Goal: Transaction & Acquisition: Purchase product/service

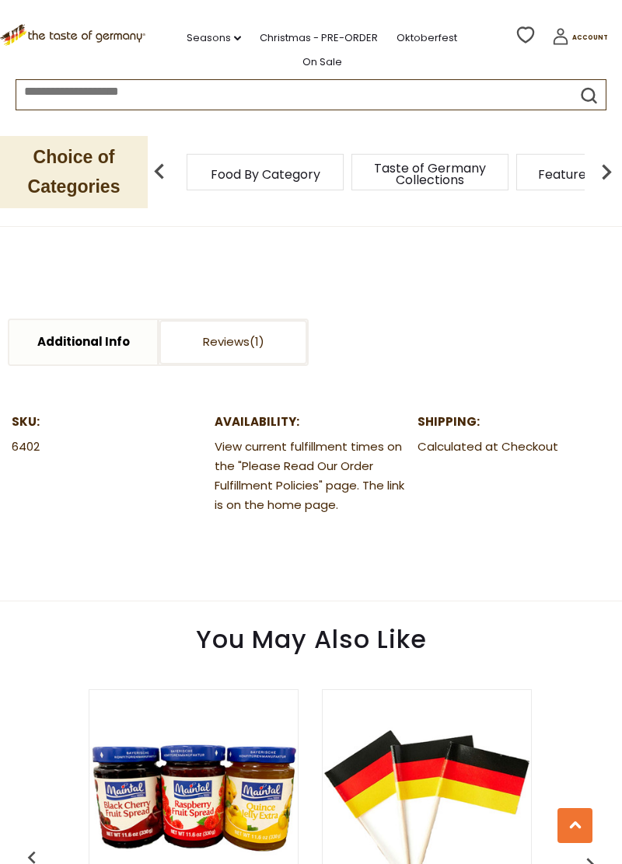
scroll to position [655, 0]
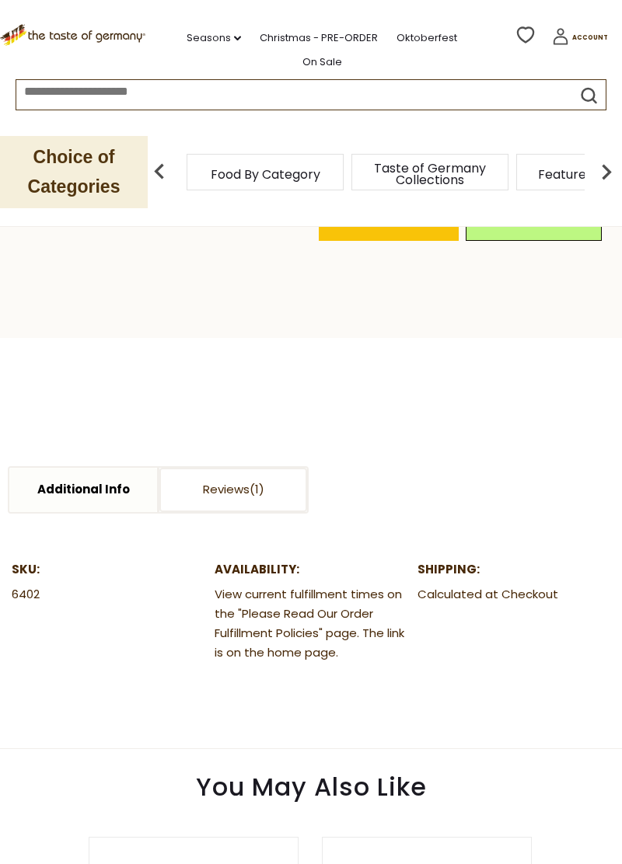
click at [229, 339] on section "Additional Info Reviews Additional Info SKU: 6402 Availability: View current fu…" at bounding box center [311, 543] width 622 height 411
click at [208, 468] on link "Reviews" at bounding box center [233, 490] width 148 height 44
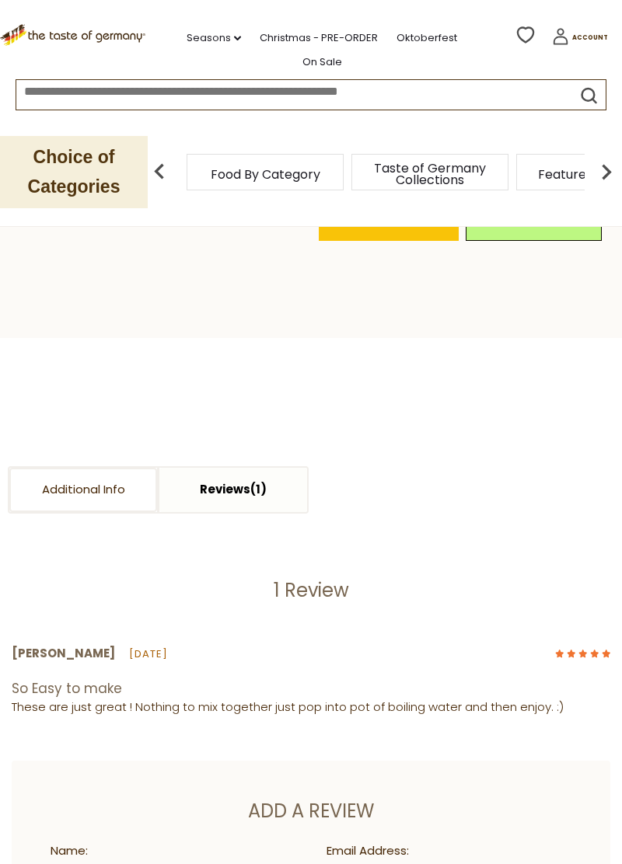
scroll to position [655, 0]
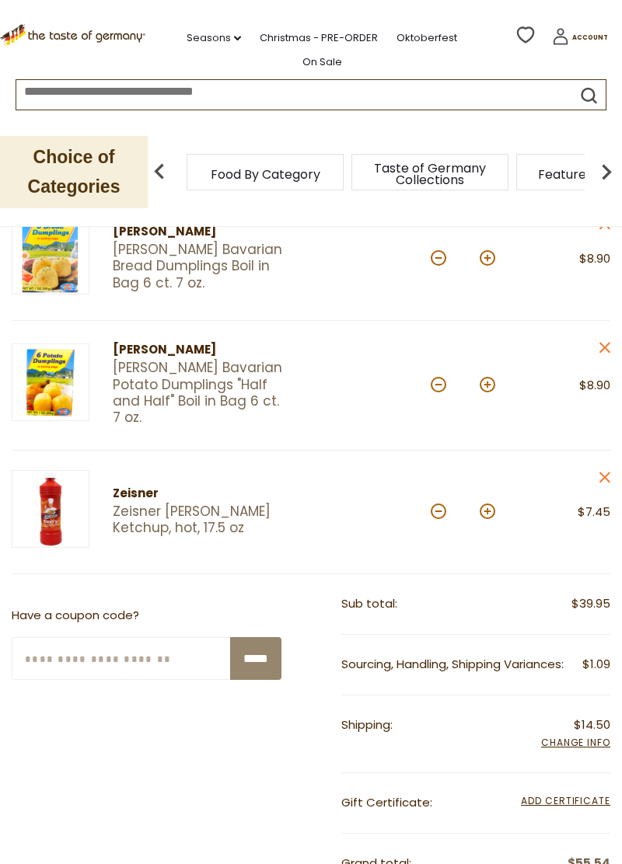
click at [152, 373] on link "[PERSON_NAME] Bavarian Potato Dumplings "Half and Half" Boil in Bag 6 ct. 7 oz." at bounding box center [198, 393] width 171 height 66
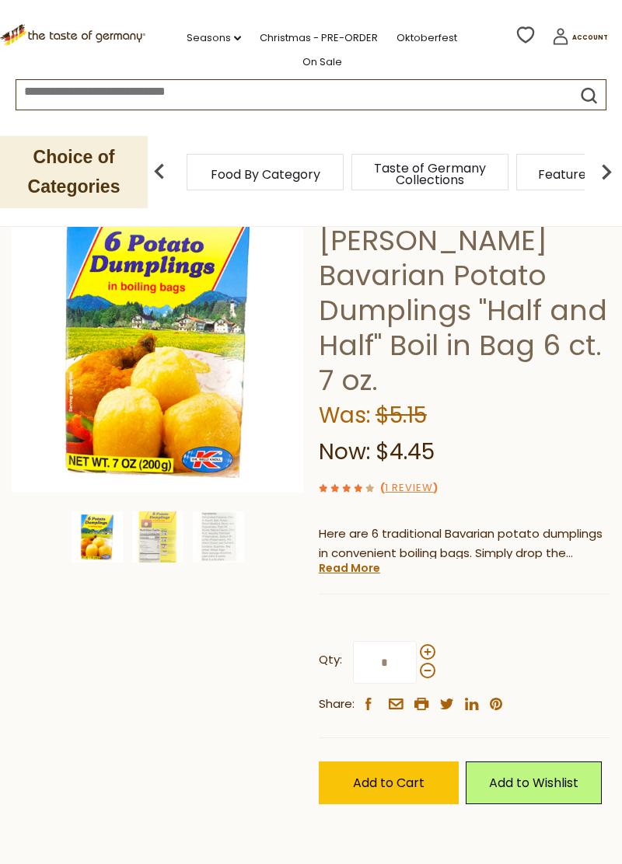
click at [407, 480] on link "1 Review" at bounding box center [409, 488] width 48 height 16
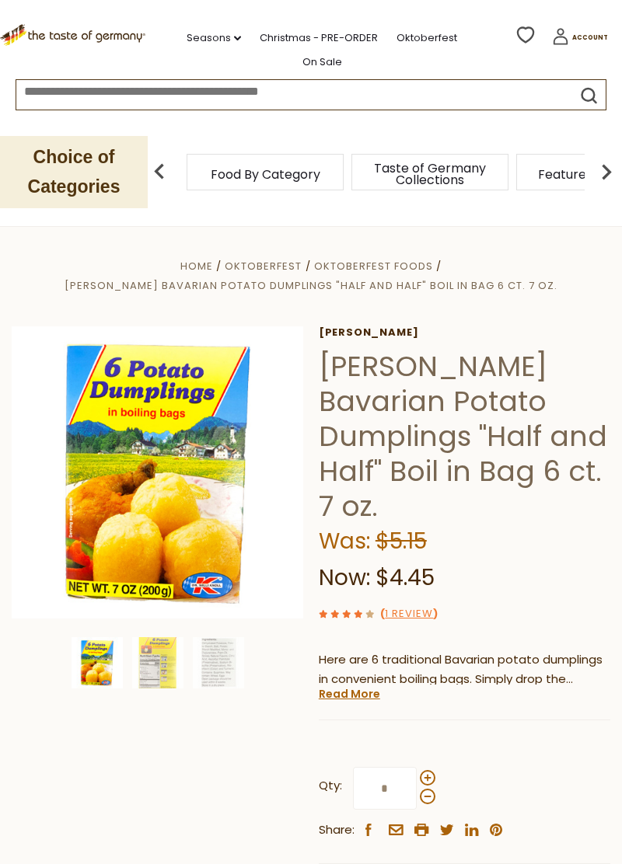
click at [416, 606] on link "1 Review" at bounding box center [409, 614] width 48 height 16
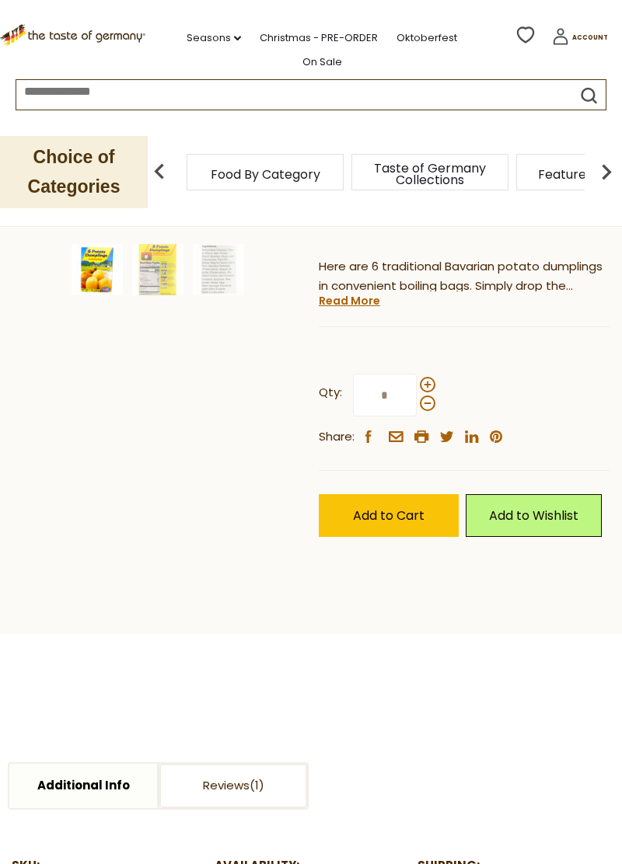
scroll to position [403, 0]
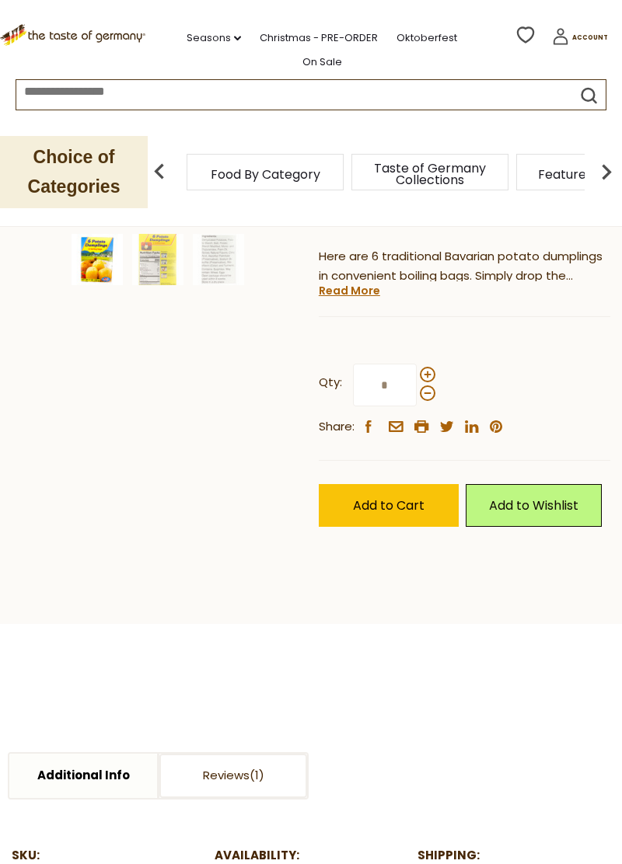
click at [233, 754] on link "Reviews" at bounding box center [233, 776] width 148 height 44
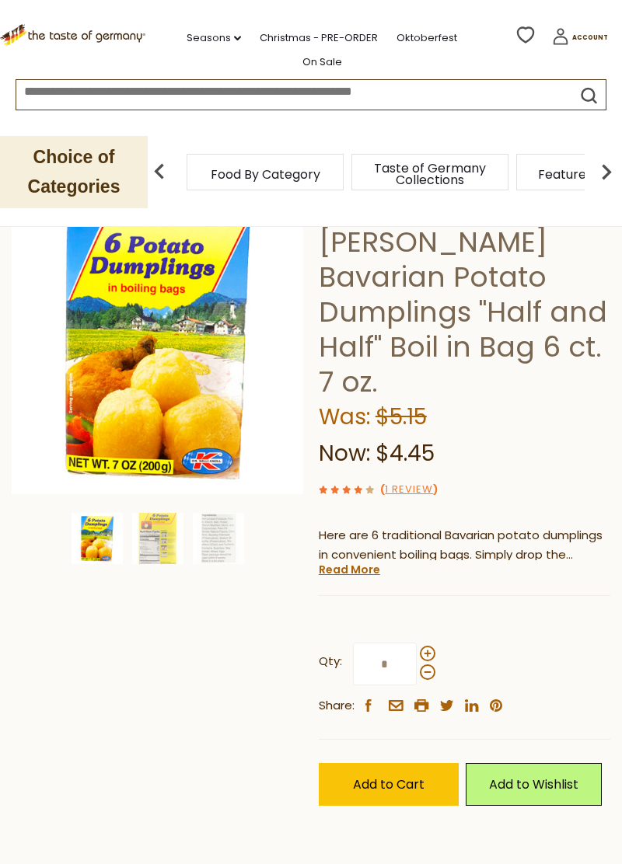
scroll to position [0, 0]
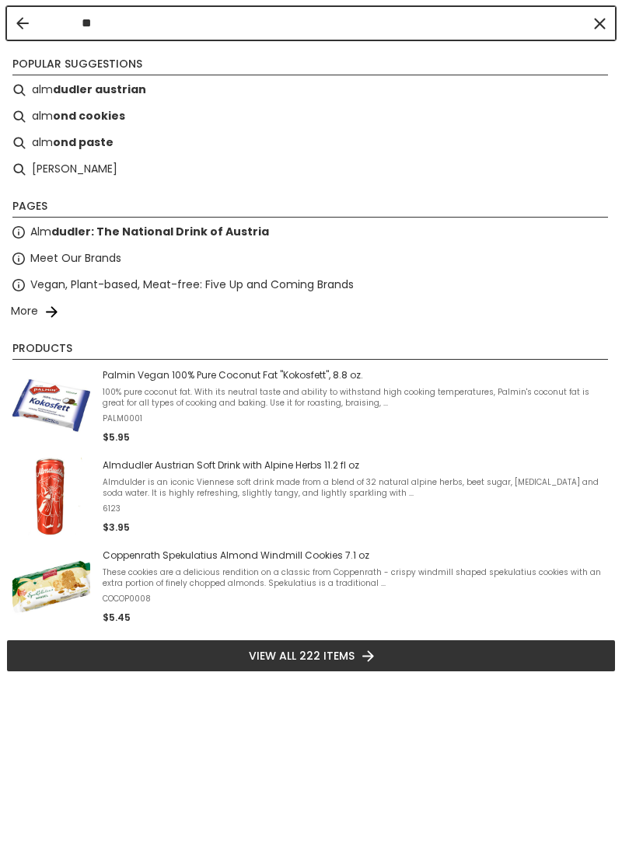
type input "*"
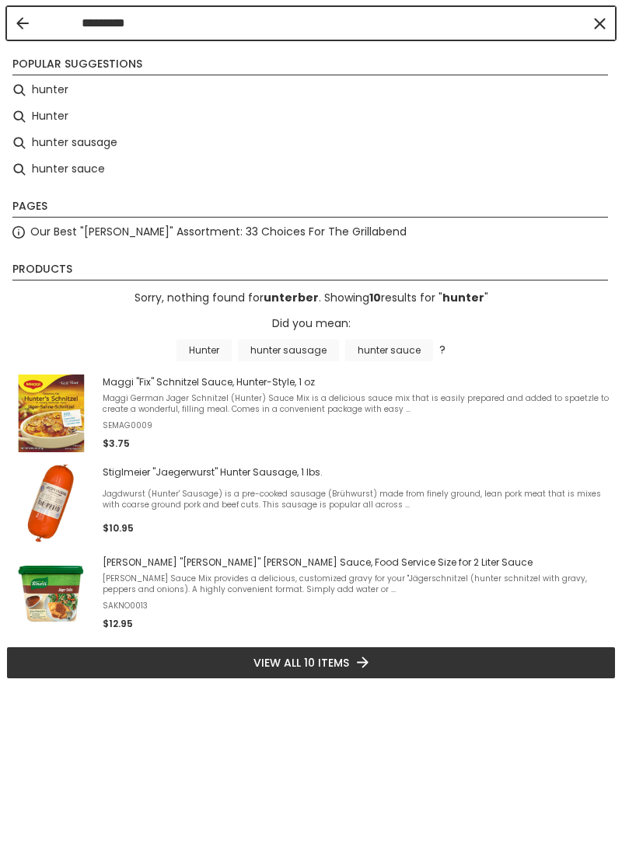
type input "*********"
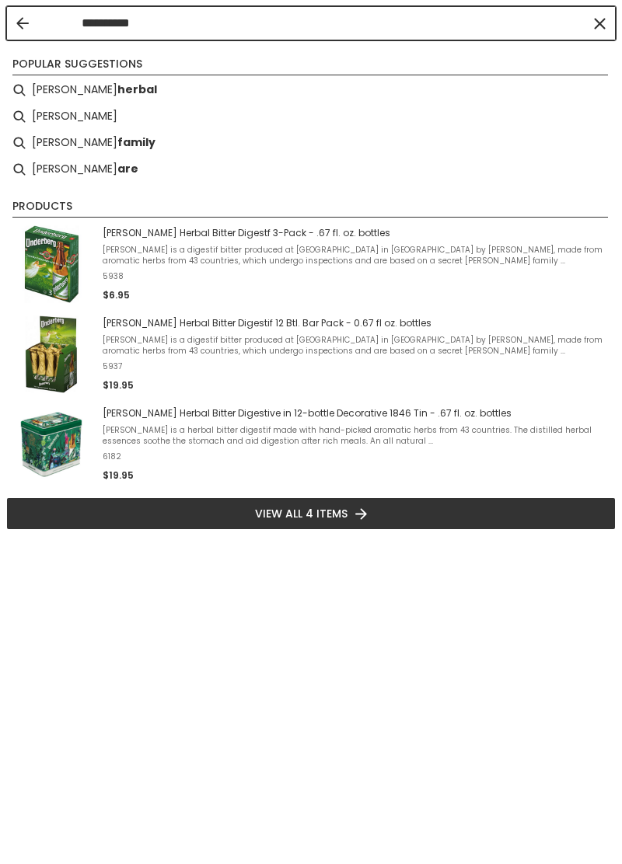
click at [64, 86] on li "underberg herbal" at bounding box center [310, 90] width 609 height 26
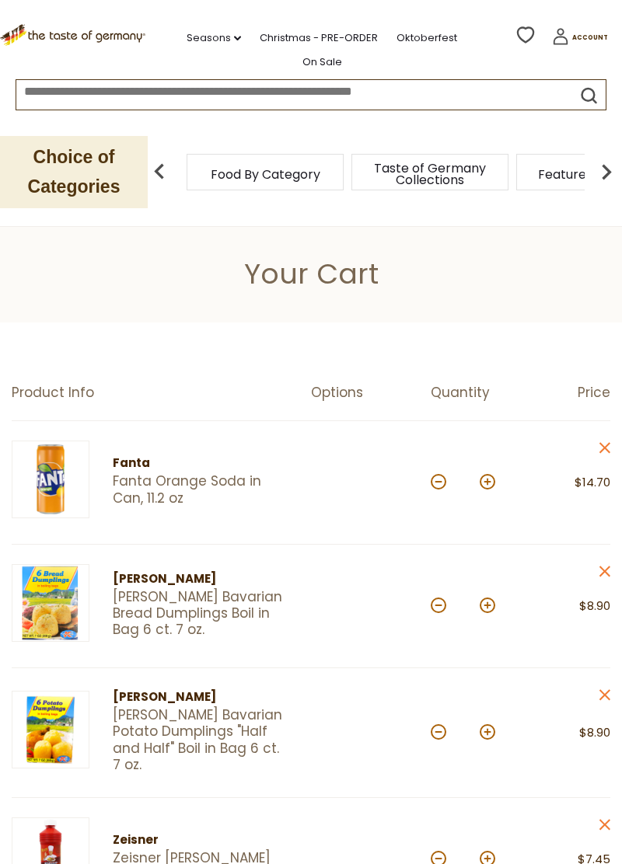
type input "**********"
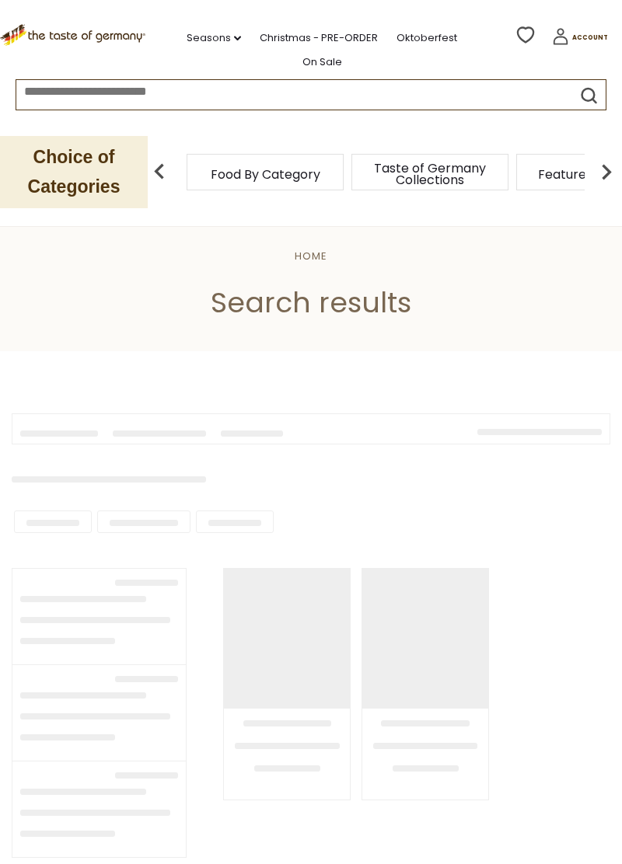
type input "**********"
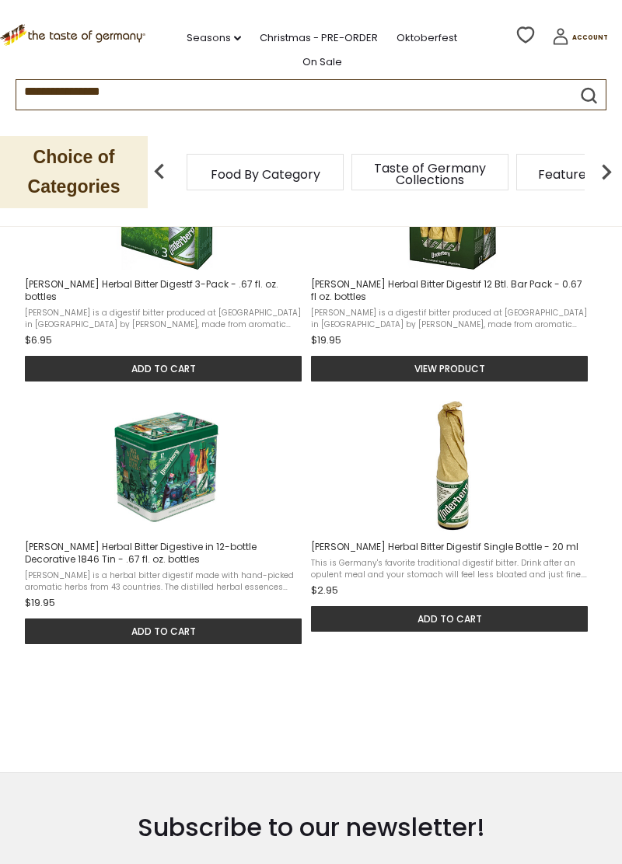
scroll to position [396, 0]
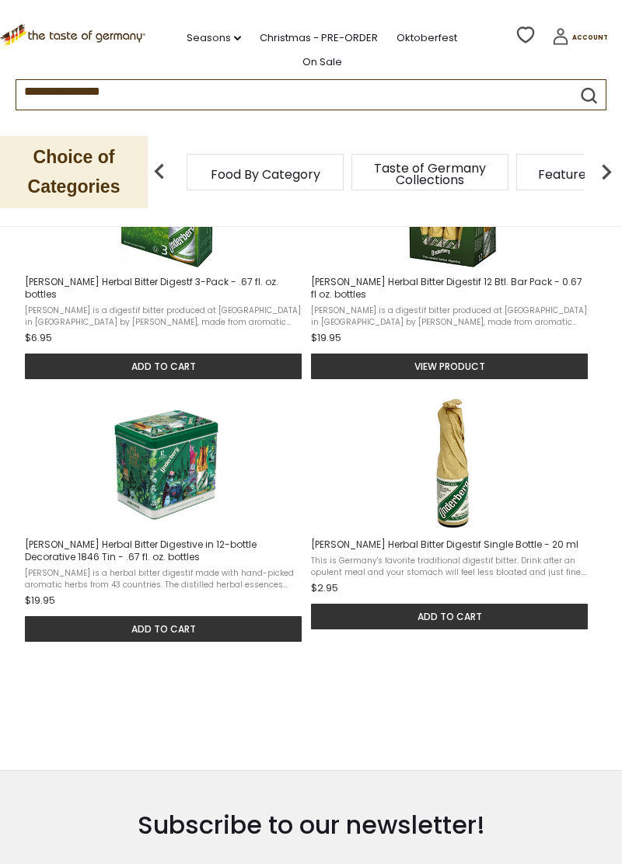
click at [435, 256] on img "Underberg Herbal Bitter Digestif 12 Btl. Bar Pack - 0.67 fl oz. bottles" at bounding box center [452, 202] width 132 height 132
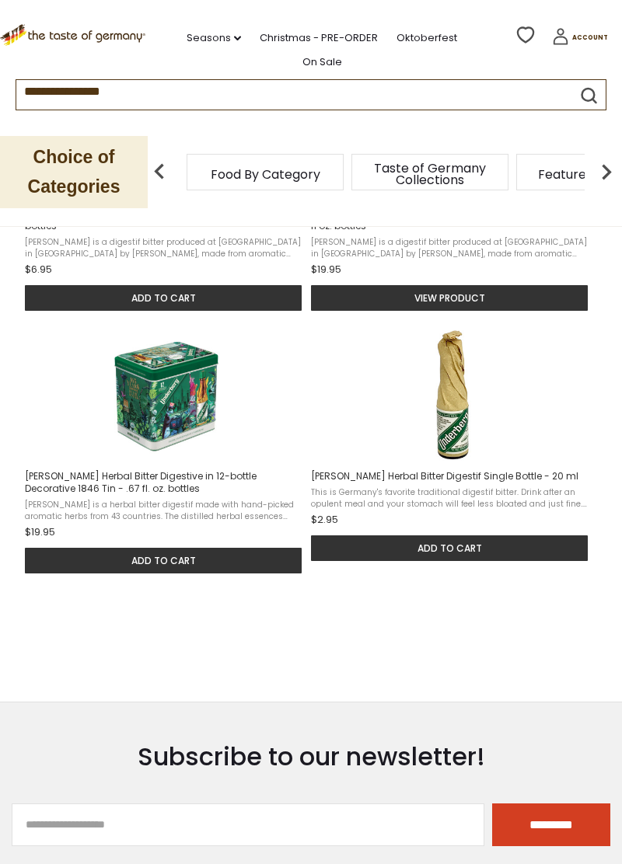
scroll to position [471, 0]
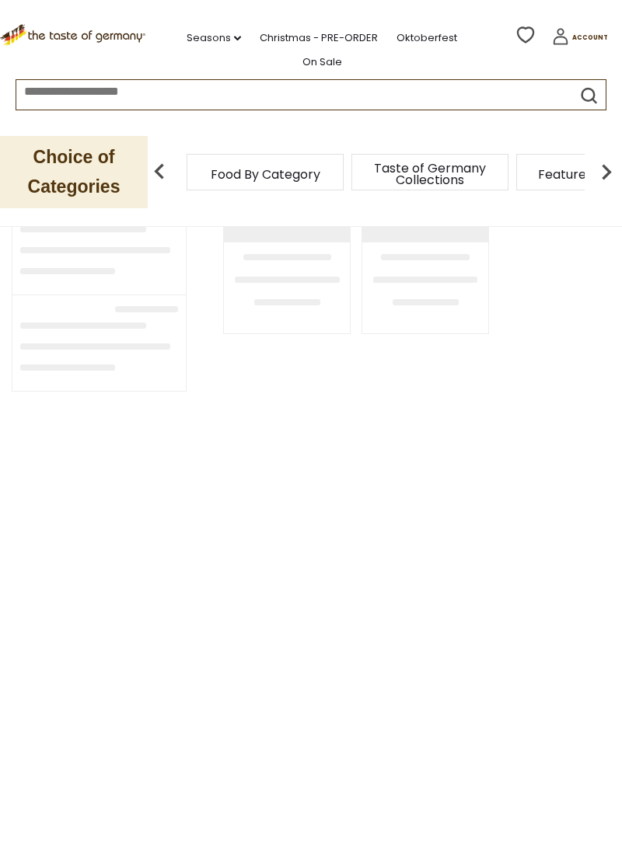
type input "**********"
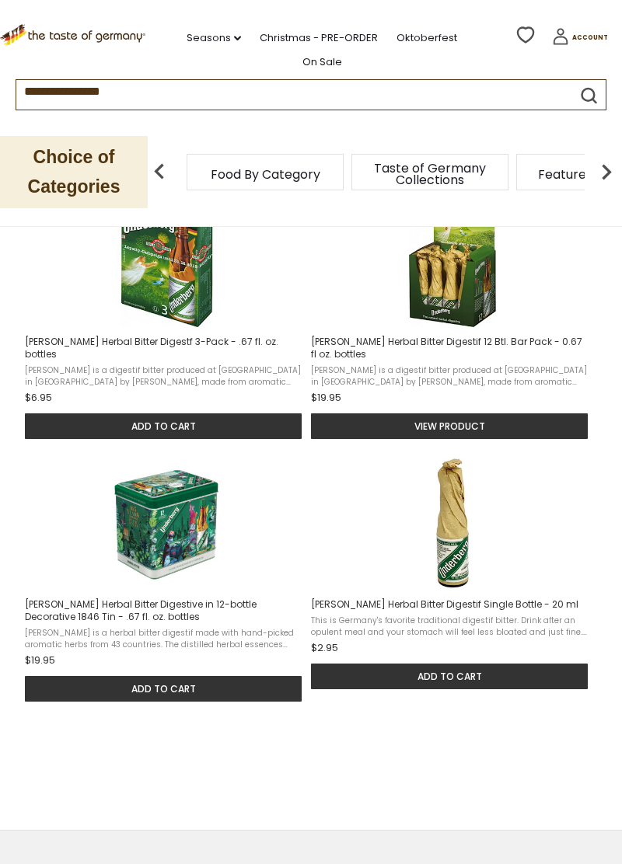
scroll to position [326, 0]
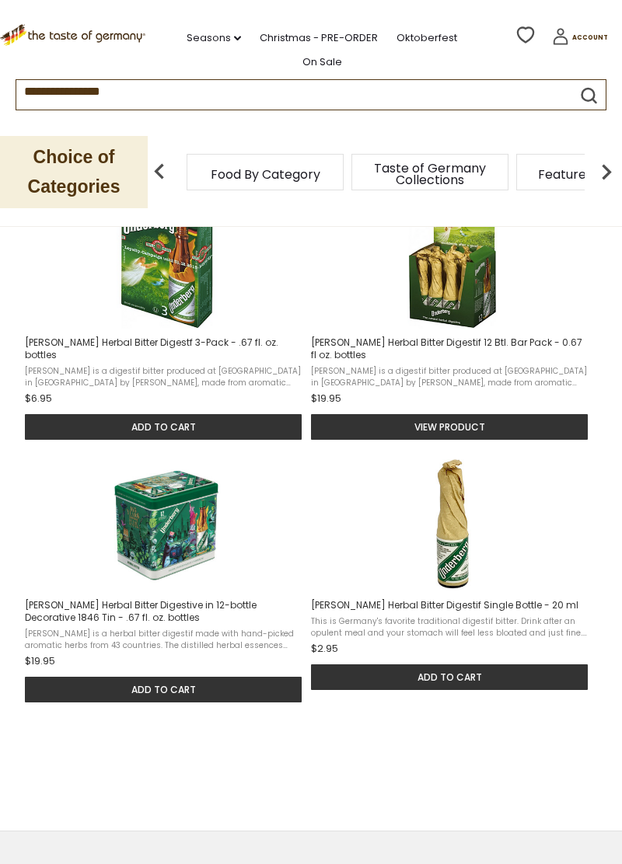
click at [168, 503] on img "Underberg Herbal Bitter Digestive in 12-bottle Decorative 1846 Tin - .67 fl. oz…" at bounding box center [166, 525] width 132 height 132
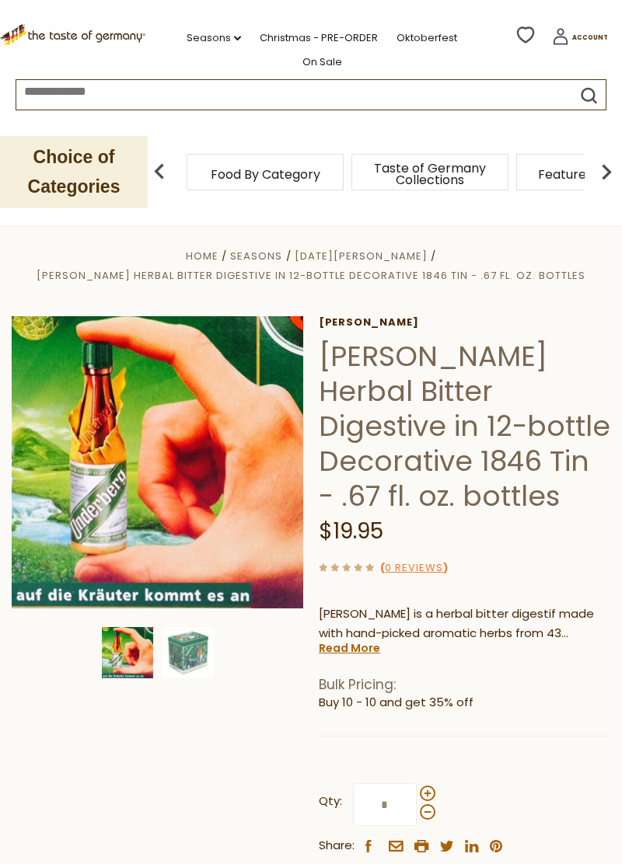
click at [183, 641] on img at bounding box center [187, 652] width 51 height 51
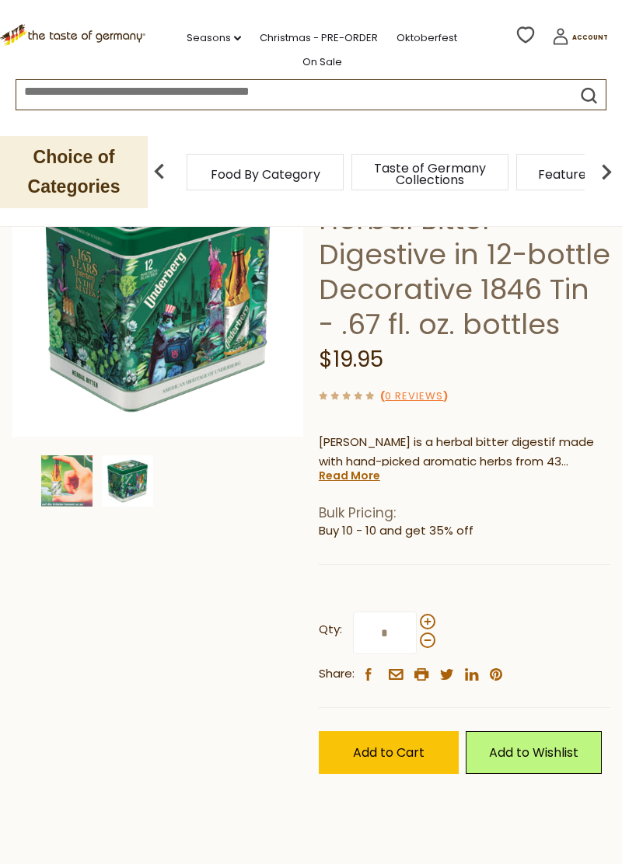
scroll to position [190, 0]
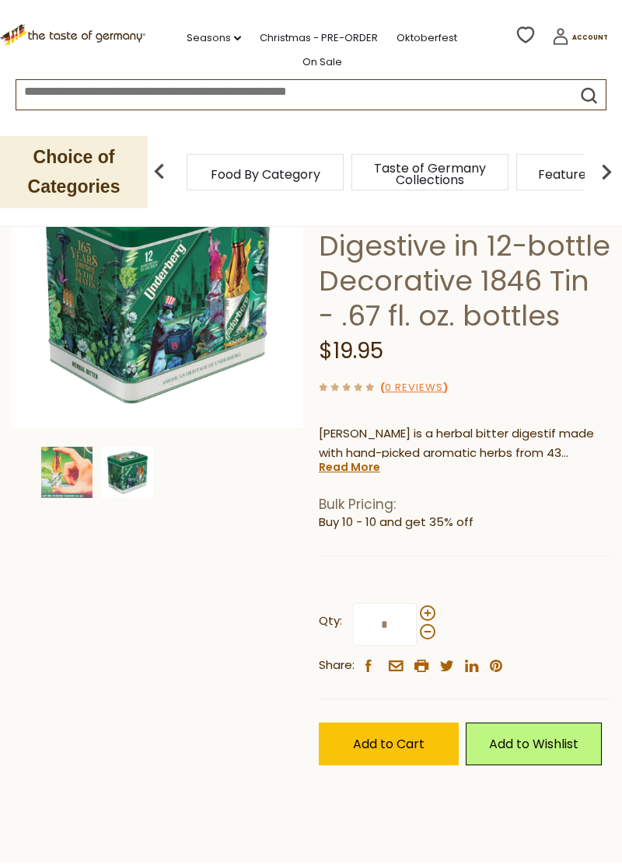
click at [367, 470] on link "Read More" at bounding box center [349, 467] width 61 height 16
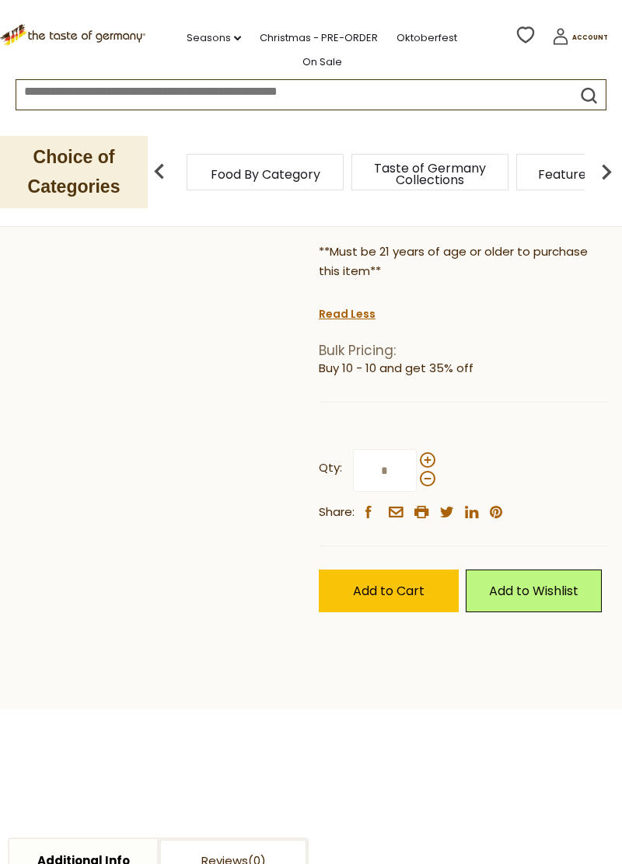
scroll to position [514, 0]
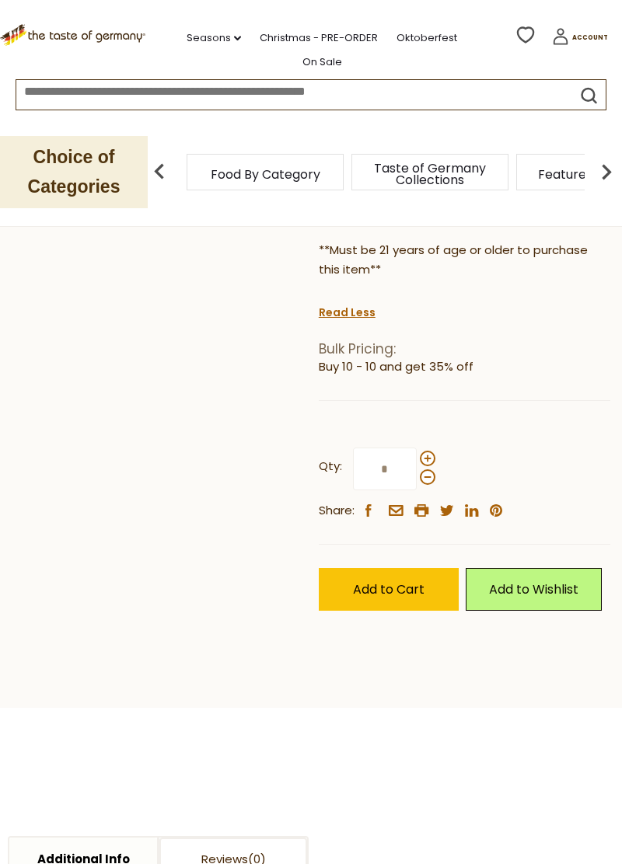
click at [409, 599] on button "Add to Cart" at bounding box center [389, 589] width 140 height 43
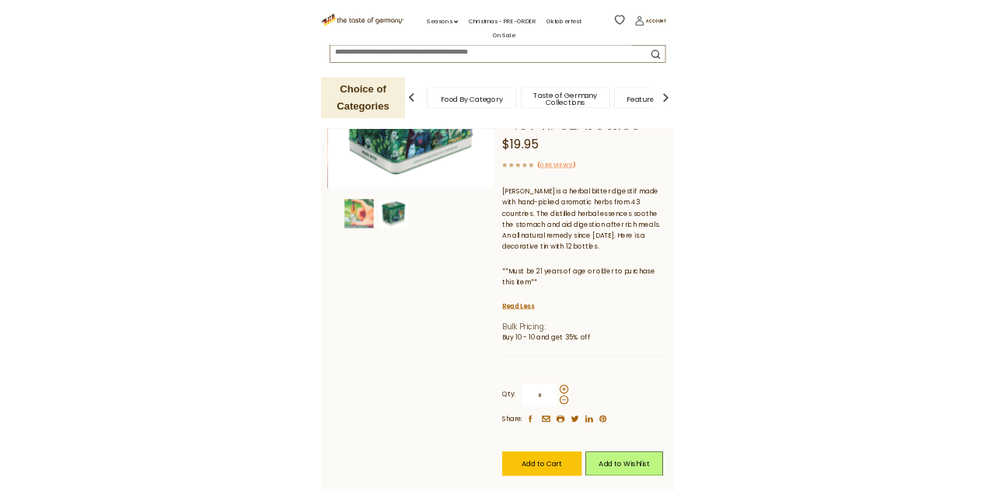
scroll to position [0, 0]
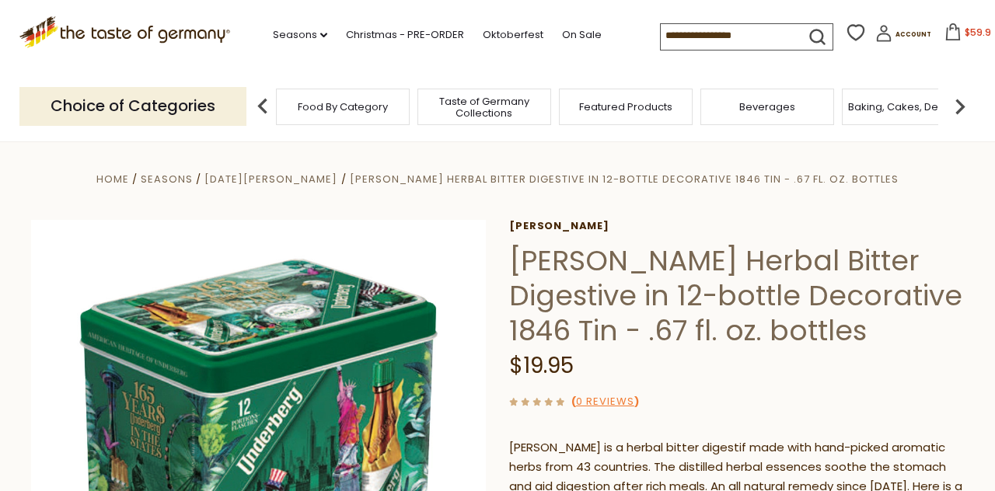
click at [942, 41] on button "$59.9" at bounding box center [967, 34] width 66 height 23
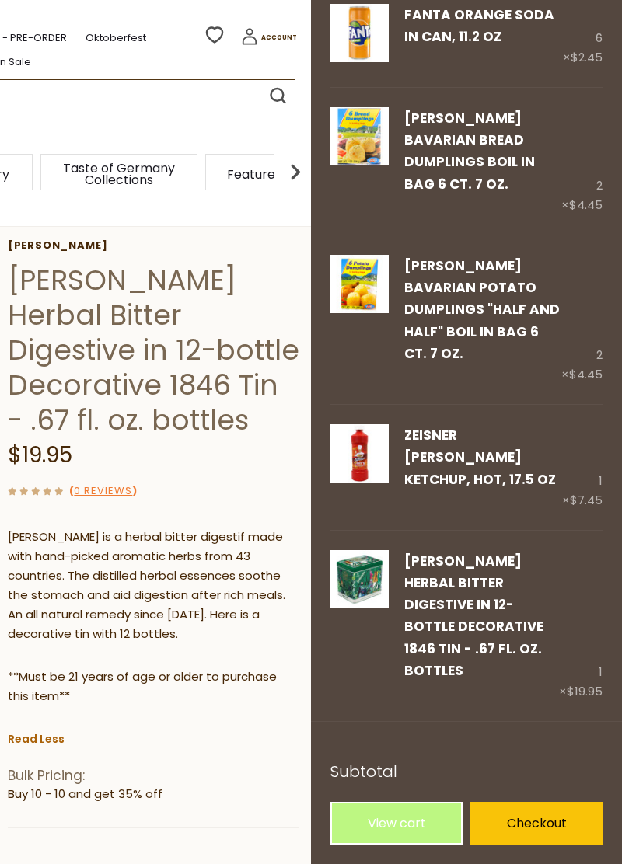
scroll to position [7, 0]
